Goal: Find contact information: Find contact information

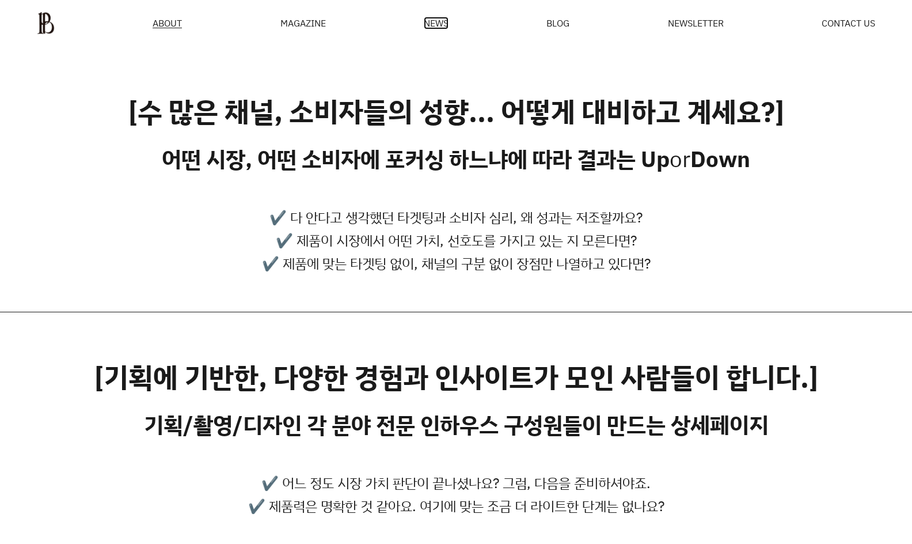
click at [445, 18] on span "NEWS" at bounding box center [436, 22] width 25 height 9
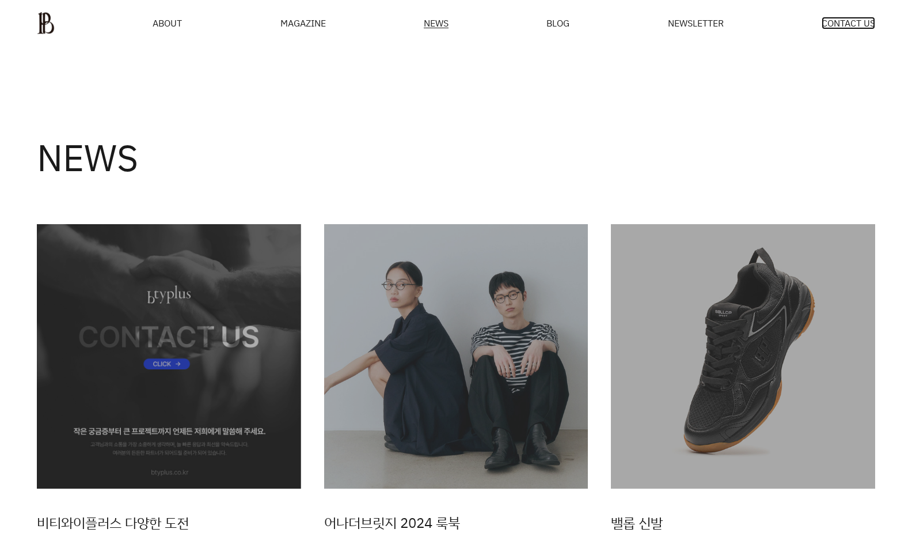
click at [860, 25] on span "CONTACT US" at bounding box center [849, 22] width 54 height 9
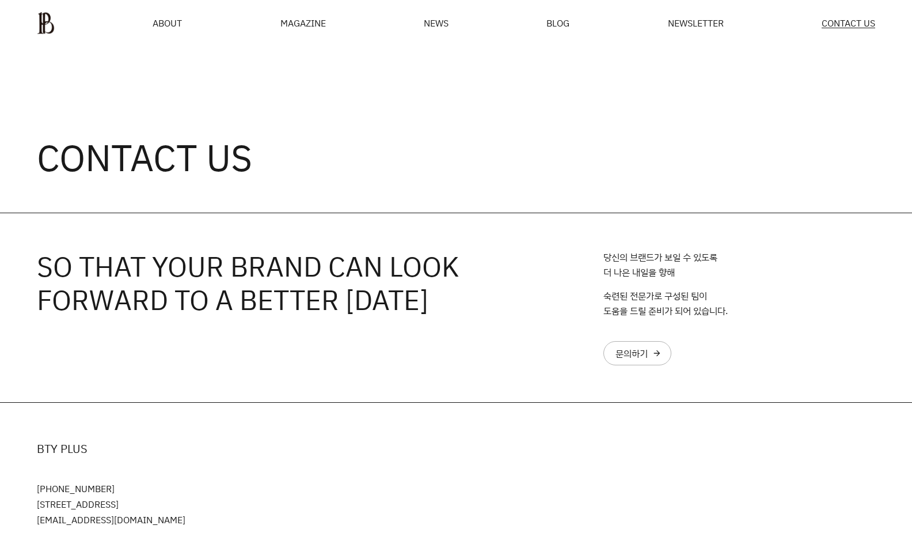
click at [650, 277] on p "당신의 브랜드가 보일 수 있도록 더 나은 내일을 향해" at bounding box center [661, 264] width 114 height 29
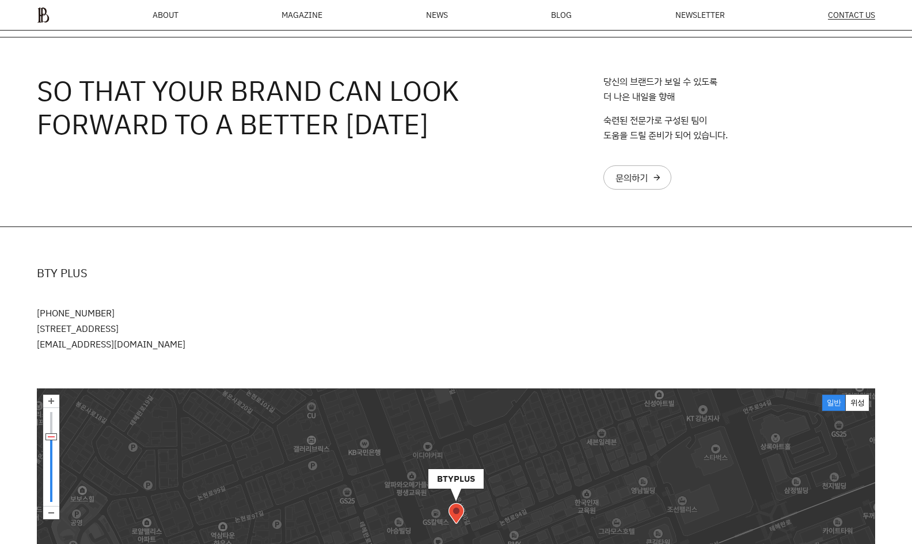
scroll to position [65, 0]
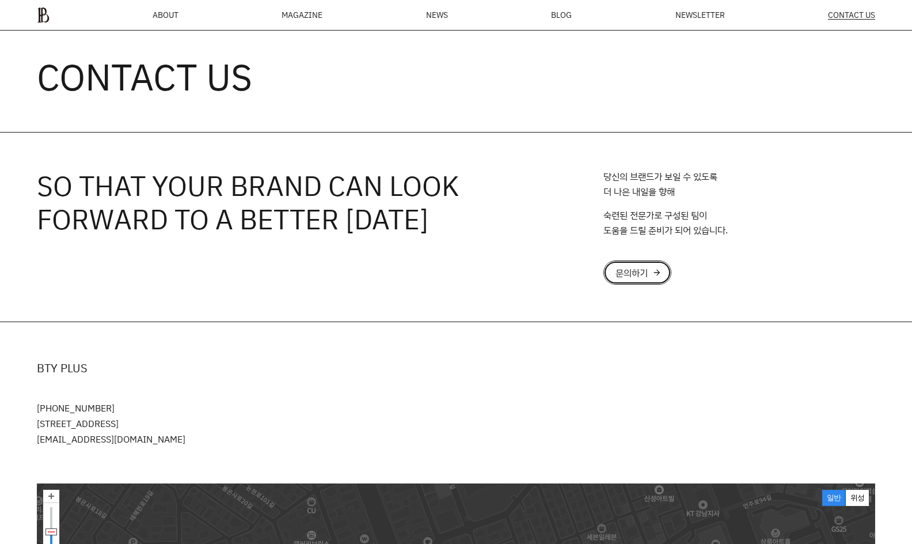
click at [634, 273] on div "문의하기" at bounding box center [632, 272] width 32 height 9
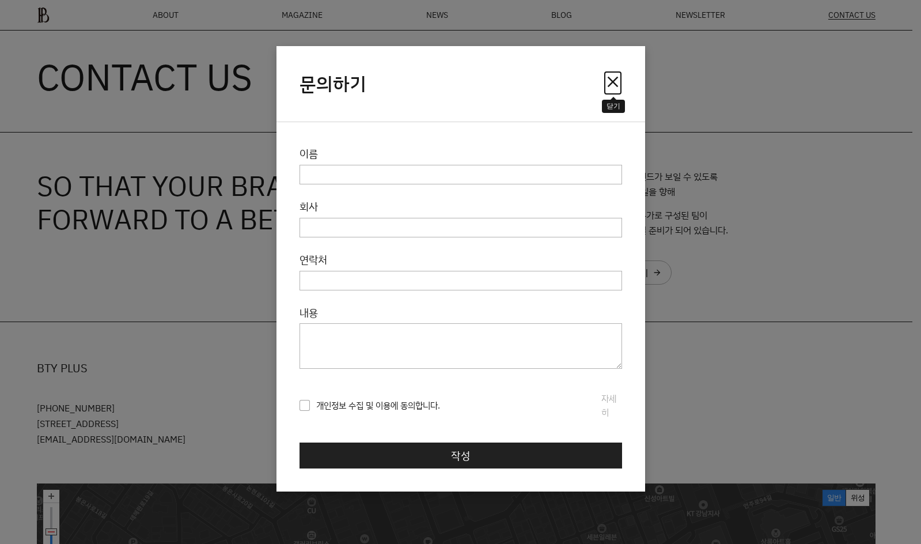
click at [614, 78] on span "close" at bounding box center [613, 82] width 18 height 18
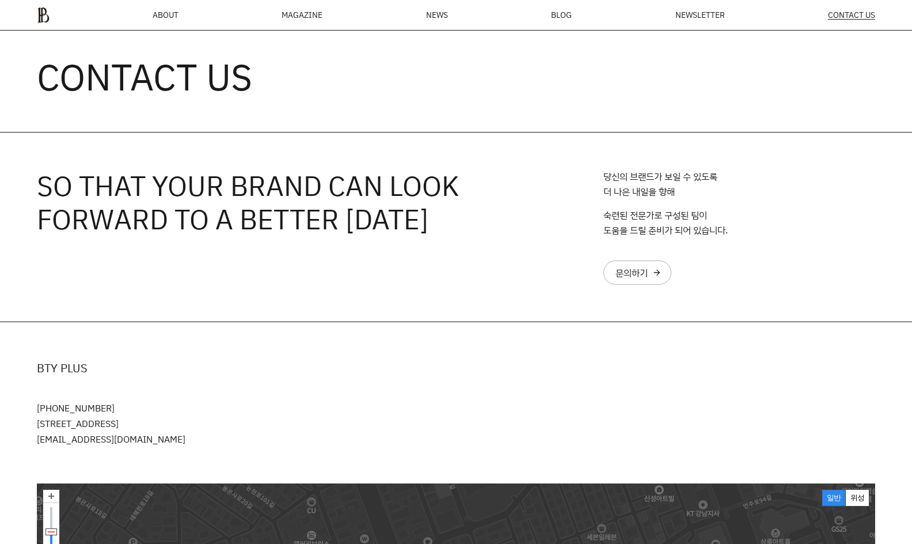
click at [23, 279] on div "SO THAT YOUR BRAND CAN LOOK FORWARD TO A BETTER TOMORROW 당신의 브랜드가 보일 수 있도록 더 나은…" at bounding box center [456, 226] width 912 height 189
click at [627, 268] on div "문의하기" at bounding box center [632, 272] width 32 height 9
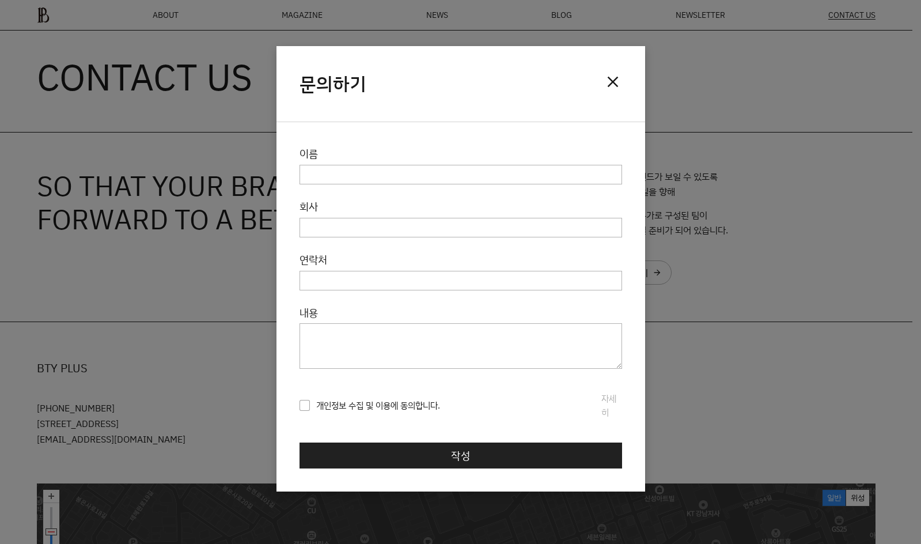
click at [23, 192] on div "닫기 문의하기 close 이름 회사 연락처 내용 개인정보 수집 및 이용 동의 회사명(이하 ‘회사’라 한다)는 개인정보 보호법 제30조에 따라 …" at bounding box center [460, 272] width 921 height 544
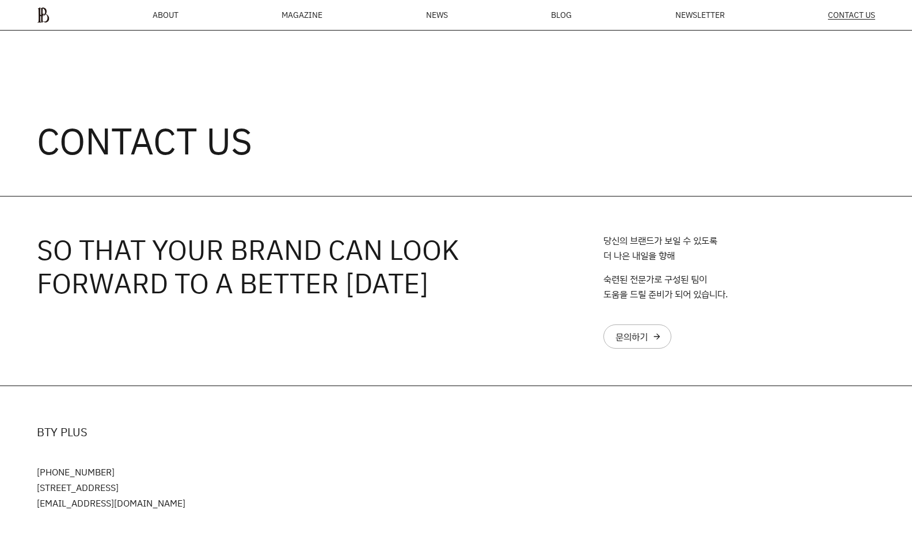
scroll to position [0, 0]
